Goal: Task Accomplishment & Management: Manage account settings

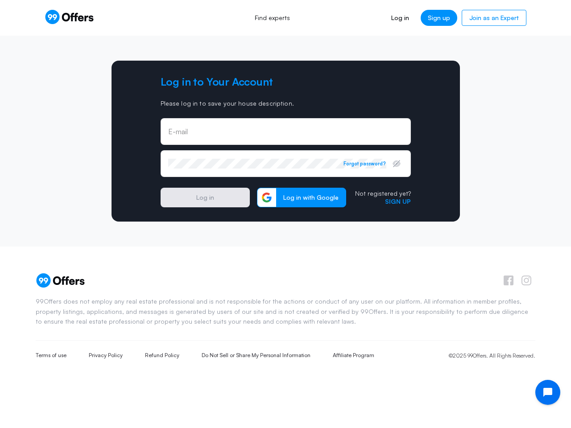
click at [286, 132] on input "email" at bounding box center [285, 132] width 235 height 10
click at [397, 164] on icon "button" at bounding box center [396, 164] width 7 height 7
click at [365, 164] on button "Forgot password?" at bounding box center [365, 164] width 42 height 6
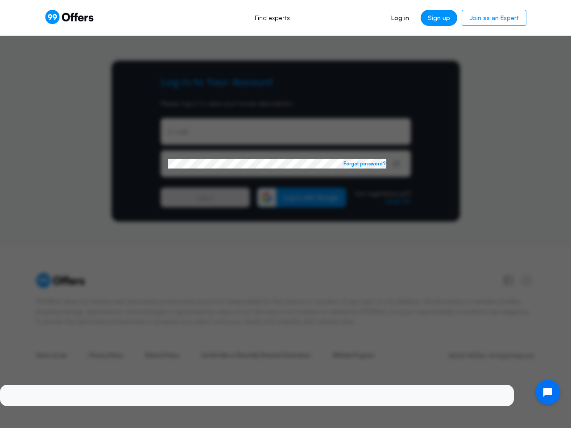
click at [302, 198] on div at bounding box center [285, 214] width 571 height 428
